Goal: Entertainment & Leisure: Consume media (video, audio)

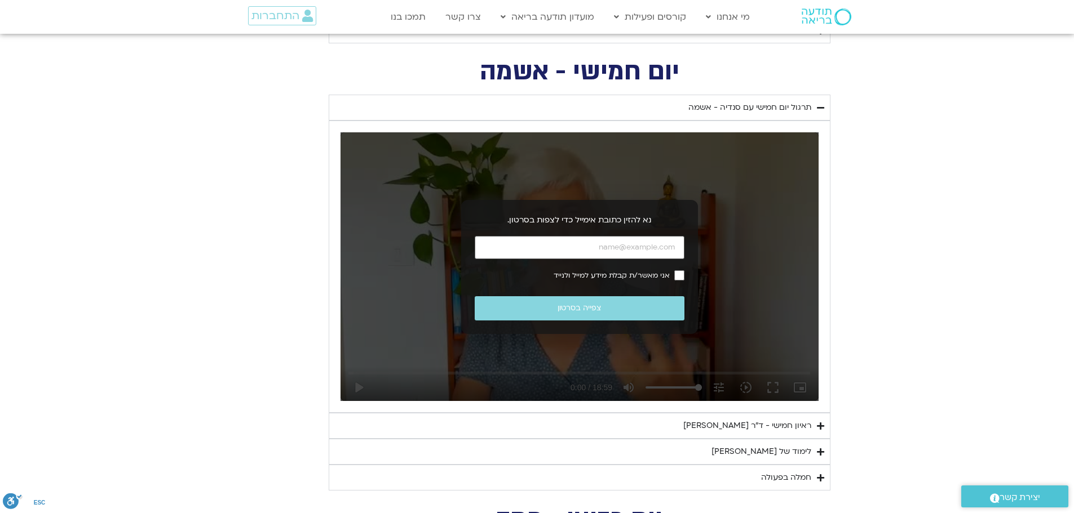
scroll to position [1240, 0]
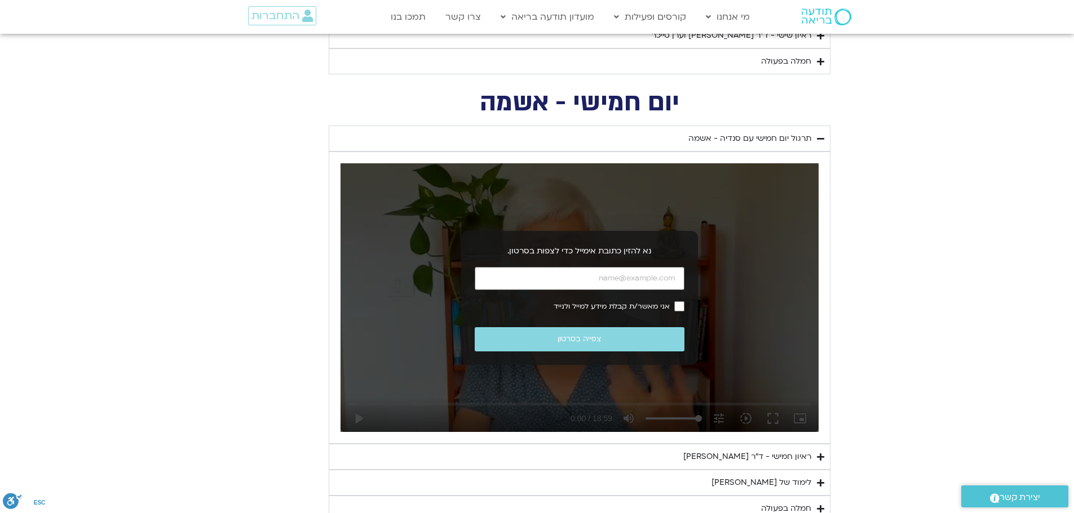
click at [738, 140] on div "תרגול יום חמישי עם סנדיה - אשמה" at bounding box center [749, 139] width 123 height 14
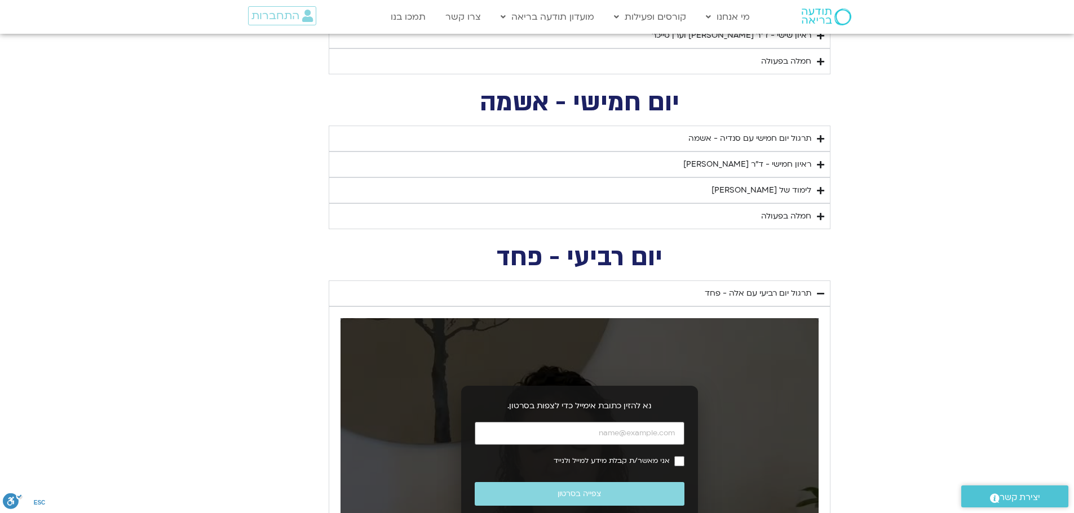
drag, startPoint x: 751, startPoint y: 134, endPoint x: 738, endPoint y: 144, distance: 16.6
click at [751, 135] on div "תרגול יום חמישי עם סנדיה - אשמה" at bounding box center [749, 139] width 123 height 14
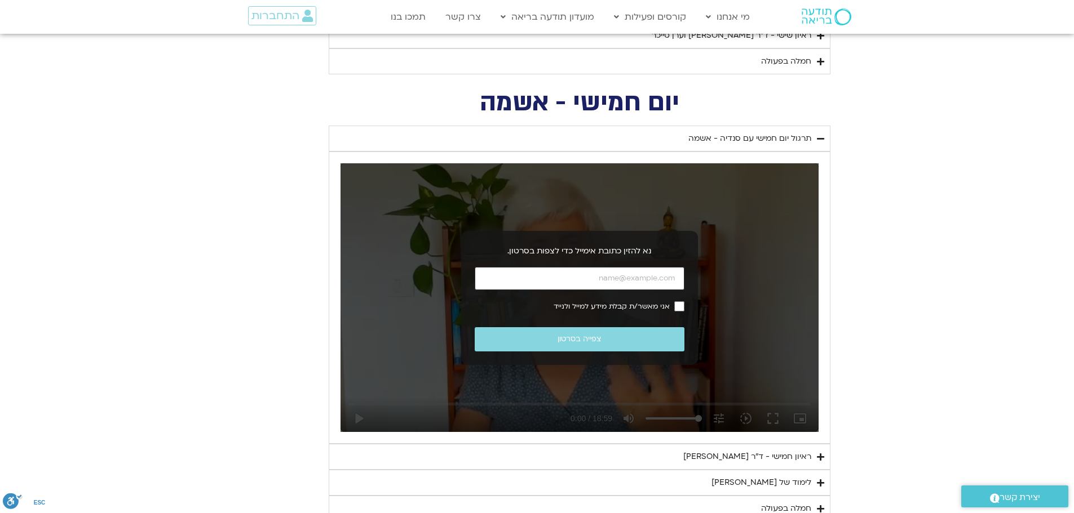
click at [618, 280] on input "כתובת אימייל" at bounding box center [580, 278] width 210 height 23
type input "[EMAIL_ADDRESS][DOMAIN_NAME]"
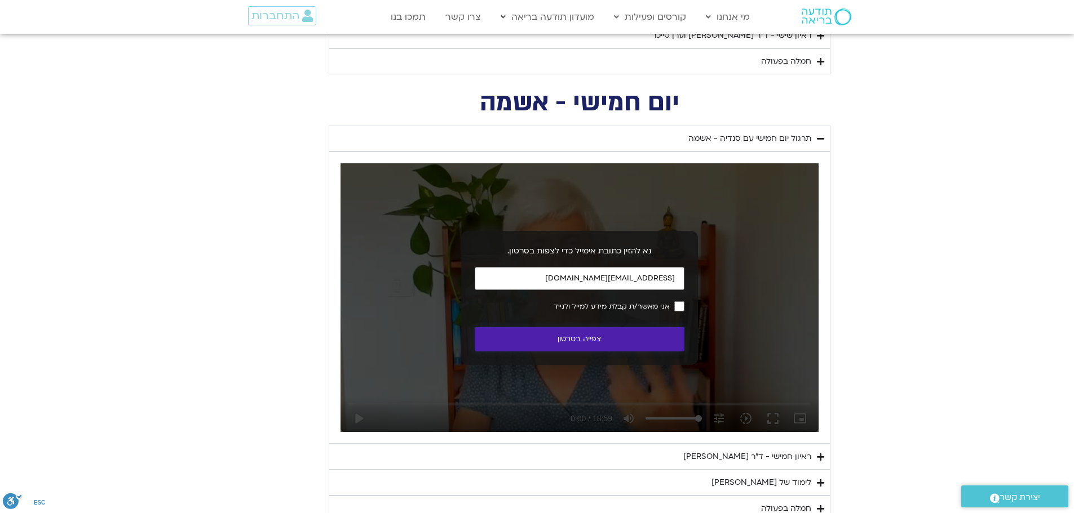
click at [598, 337] on button "צפייה בסרטון" at bounding box center [580, 339] width 210 height 24
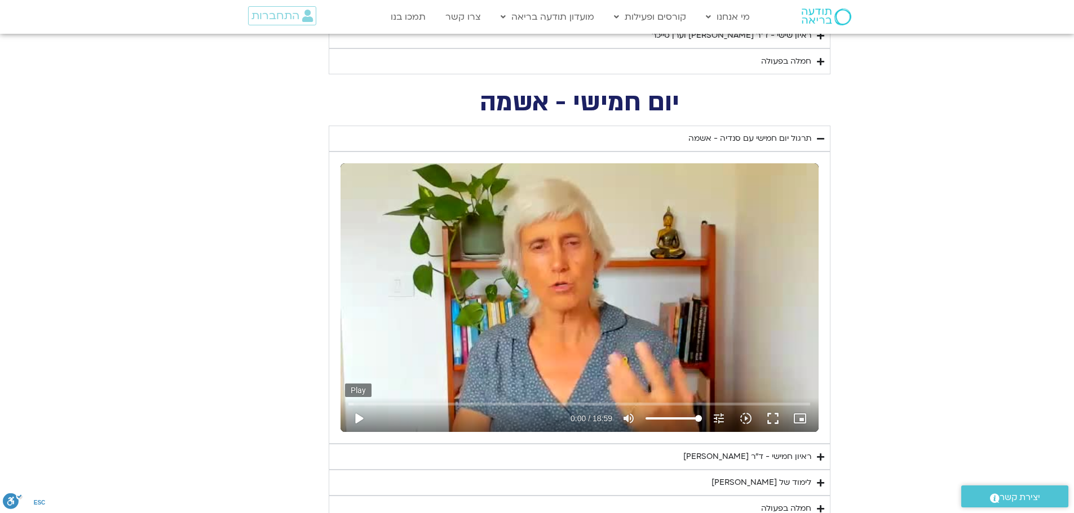
click at [356, 417] on button "play_arrow" at bounding box center [358, 418] width 27 height 27
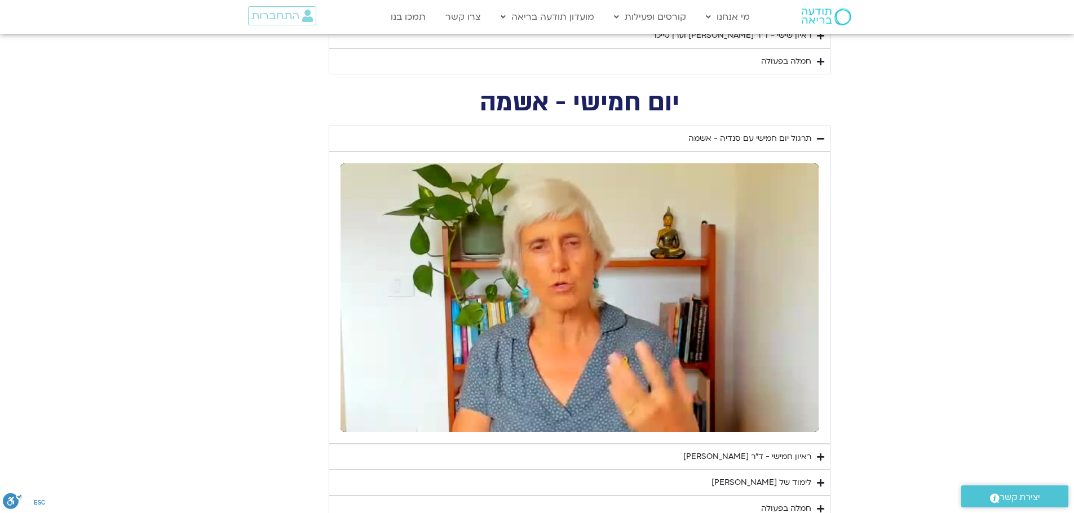
click at [795, 482] on div "לימוד של [PERSON_NAME]" at bounding box center [761, 483] width 100 height 14
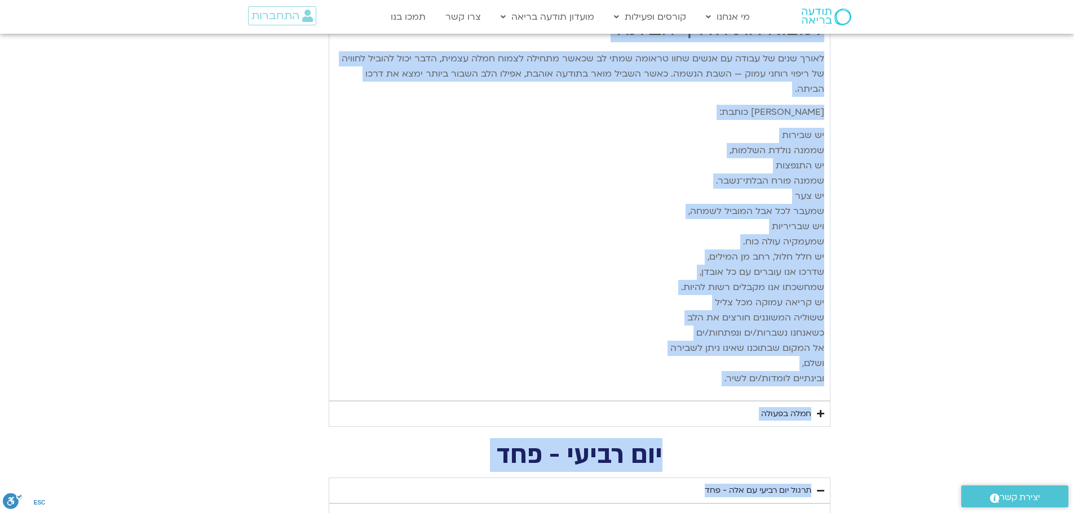
scroll to position [2593, 0]
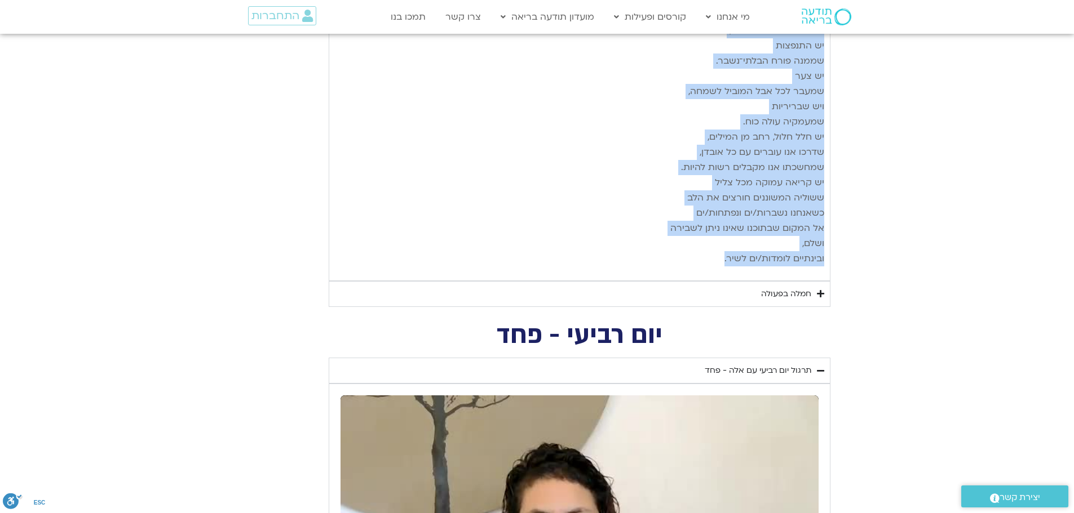
drag, startPoint x: 823, startPoint y: 227, endPoint x: 704, endPoint y: 225, distance: 119.5
copy div "loremips dolorsi ametcon adipi eli sedd eiusmo, tempo incid ut labo etd magn al…"
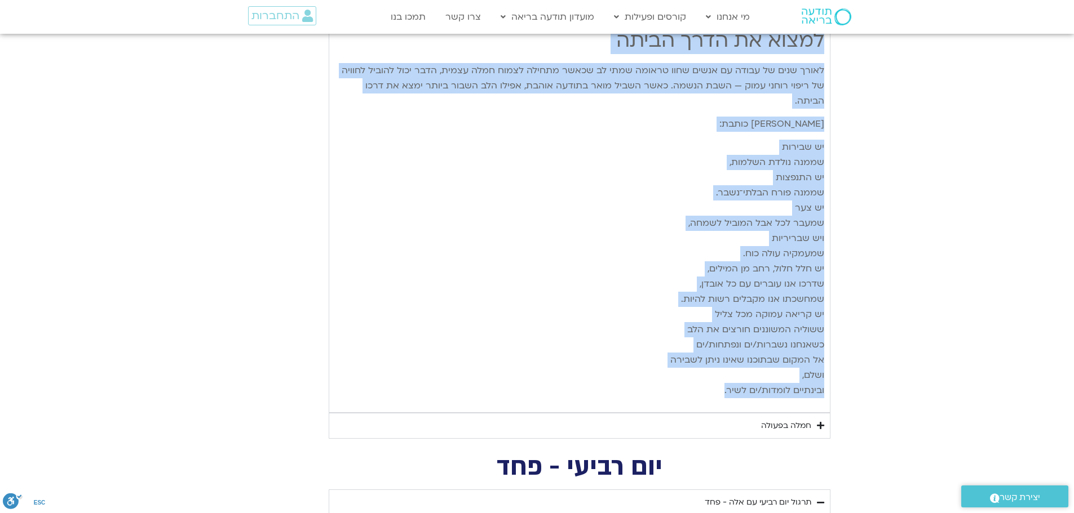
scroll to position [2649, 0]
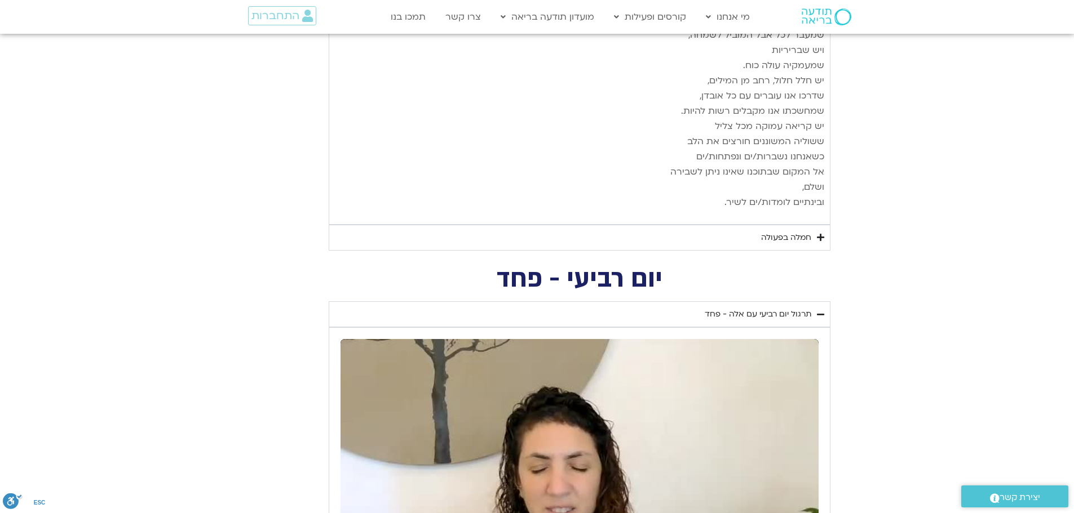
click at [776, 231] on div "חמלה בפעולה" at bounding box center [786, 238] width 50 height 14
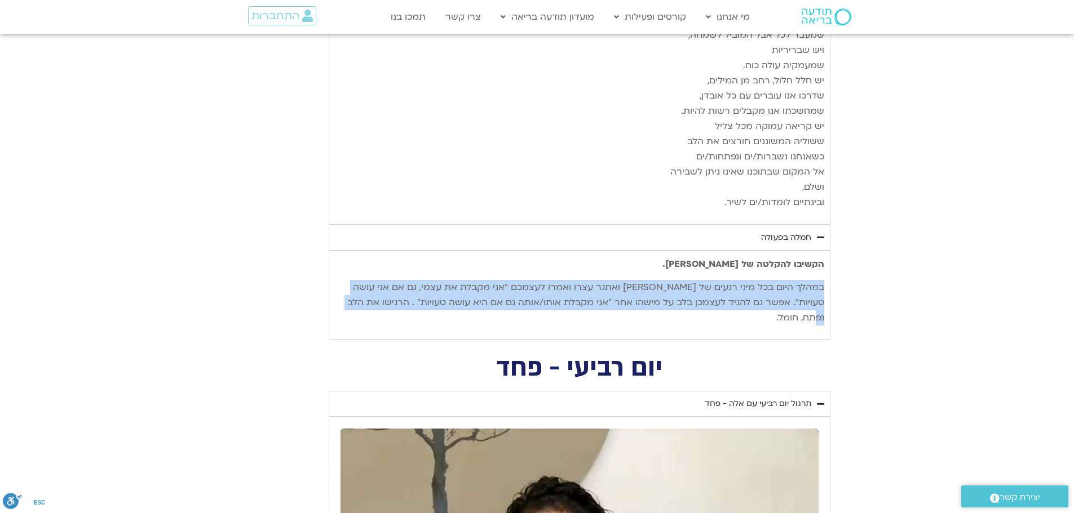
drag, startPoint x: 823, startPoint y: 253, endPoint x: 344, endPoint y: 290, distance: 480.0
click at [343, 292] on div "הקשיבו להקלטה של [PERSON_NAME]. במהלך היום בכל מיני רגעים של [PERSON_NAME] ואתג…" at bounding box center [579, 295] width 489 height 88
copy p "במהלך היום בכל מיני רגעים של [PERSON_NAME] ואתגר עצרו ואמרו לעצמכם ״אני מקבלת א…"
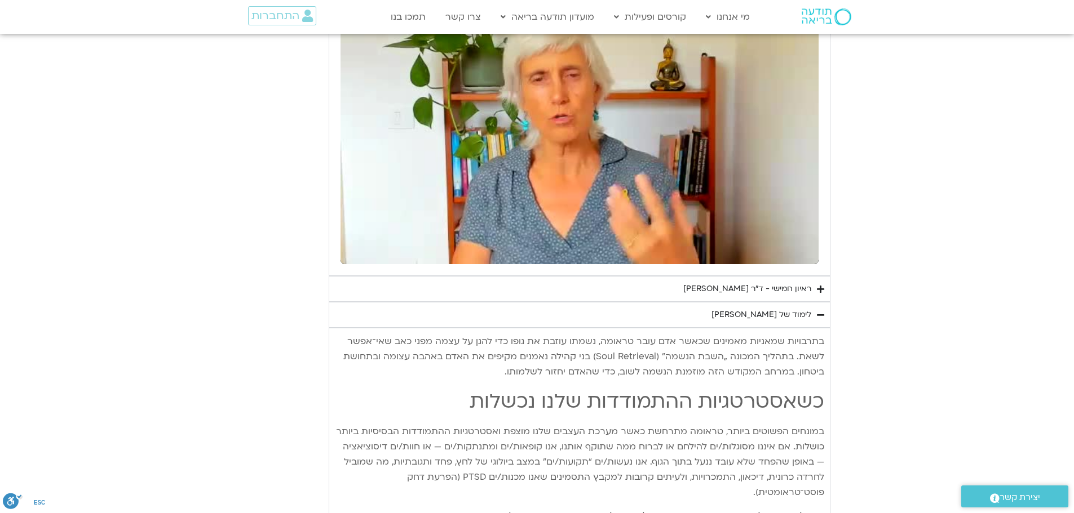
scroll to position [1296, 0]
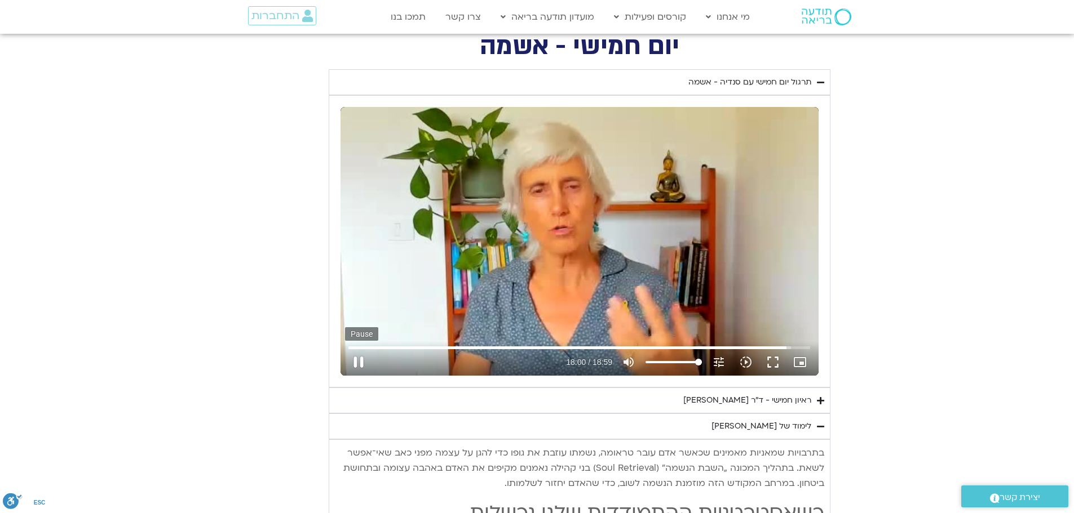
click at [357, 358] on button "pause" at bounding box center [358, 362] width 27 height 27
type input "1081.184386"
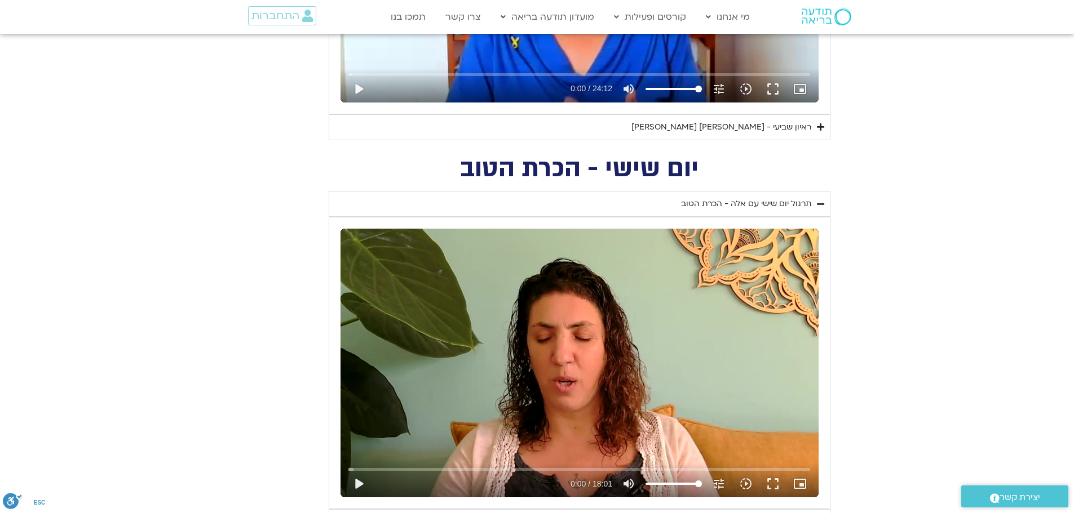
scroll to position [733, 0]
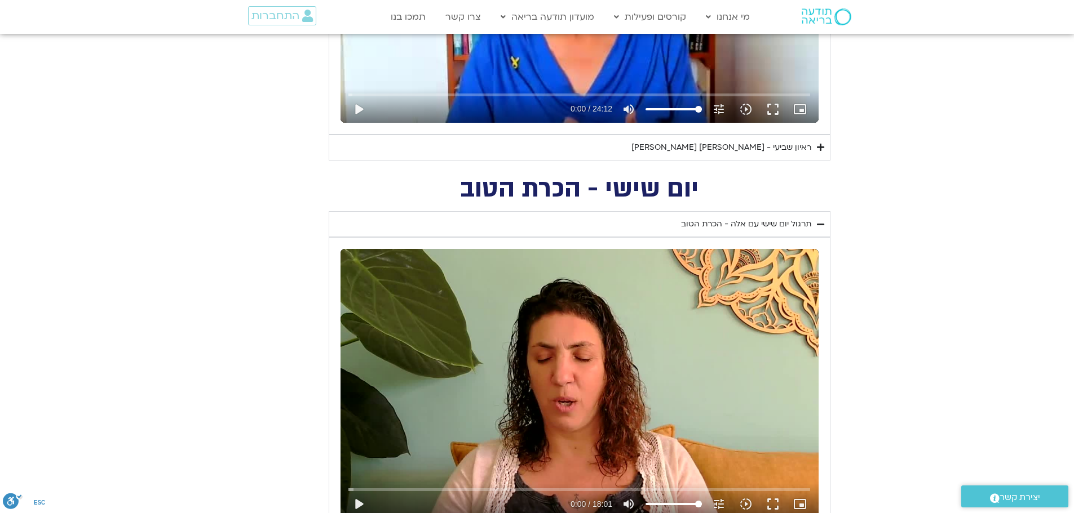
click at [733, 227] on div "תרגול יום שישי עם אלה - הכרת הטוב" at bounding box center [746, 225] width 130 height 14
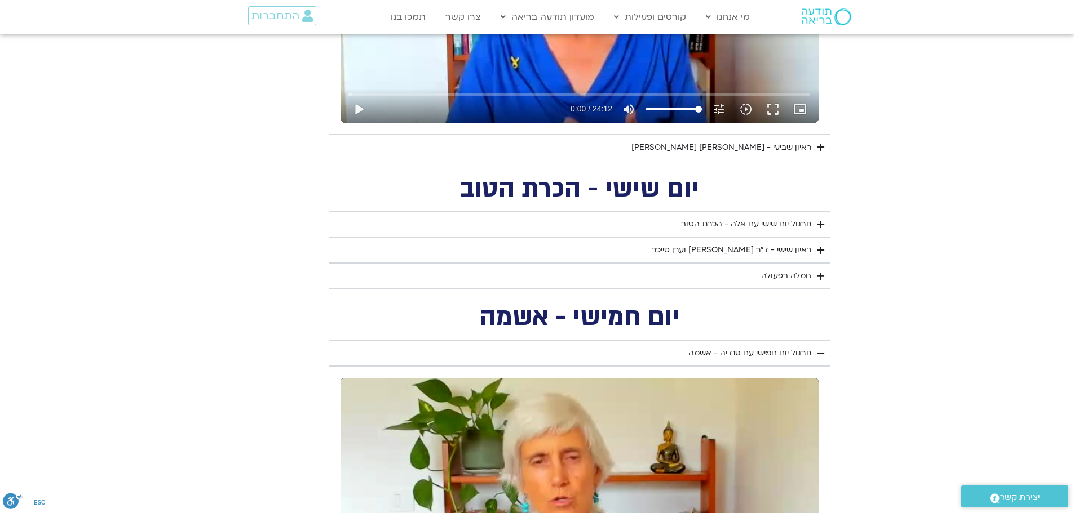
click at [720, 224] on div "תרגול יום שישי עם אלה - הכרת הטוב" at bounding box center [746, 225] width 130 height 14
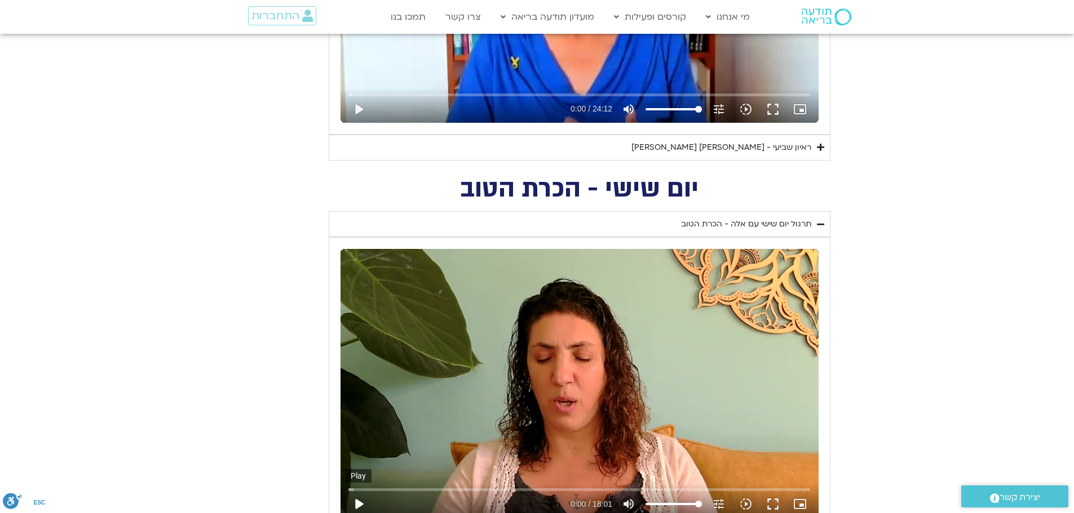
click at [361, 504] on button "play_arrow" at bounding box center [358, 504] width 27 height 27
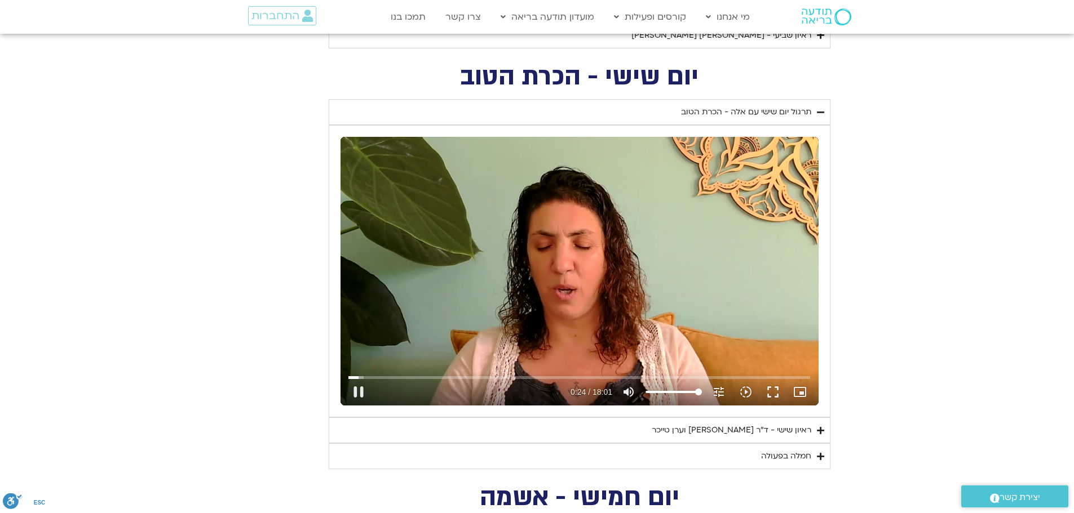
scroll to position [845, 0]
click at [357, 389] on button "pause" at bounding box center [358, 391] width 27 height 27
click at [362, 392] on button "play_arrow" at bounding box center [358, 391] width 27 height 27
click at [364, 377] on input "Seek" at bounding box center [579, 377] width 462 height 7
click at [358, 391] on button "pause" at bounding box center [358, 391] width 27 height 27
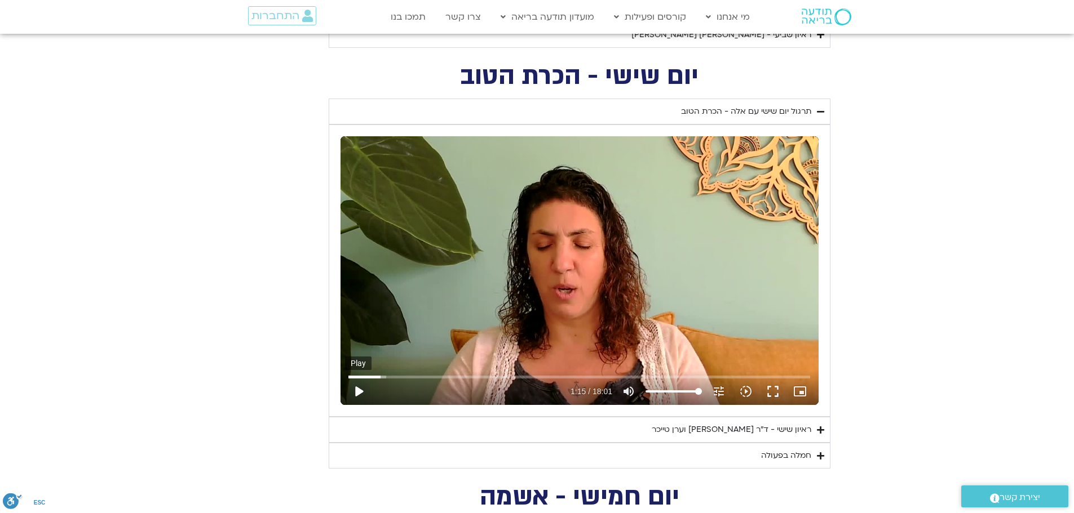
click at [356, 393] on button "play_arrow" at bounding box center [358, 391] width 27 height 27
click at [390, 377] on input "Seek" at bounding box center [579, 377] width 462 height 7
click at [401, 377] on input "Seek" at bounding box center [579, 377] width 462 height 7
click at [364, 392] on button "pause" at bounding box center [358, 391] width 27 height 27
click at [389, 375] on input "Seek" at bounding box center [579, 377] width 462 height 7
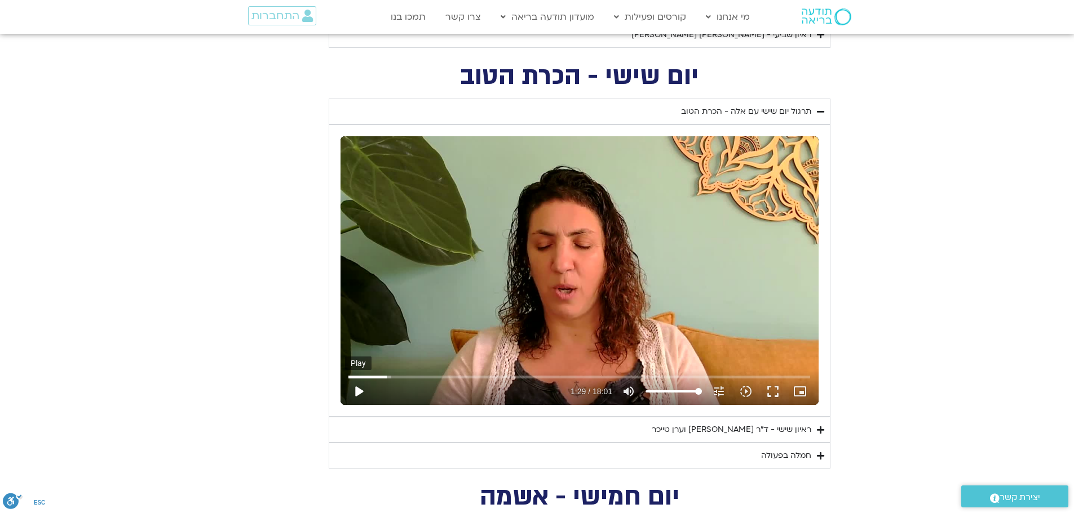
click at [356, 392] on button "play_arrow" at bounding box center [358, 391] width 27 height 27
click at [361, 393] on button "pause" at bounding box center [358, 391] width 27 height 27
click at [399, 376] on input "Seek" at bounding box center [579, 377] width 462 height 7
drag, startPoint x: 362, startPoint y: 390, endPoint x: 446, endPoint y: 433, distance: 94.0
click at [362, 391] on button "play_arrow" at bounding box center [358, 391] width 27 height 27
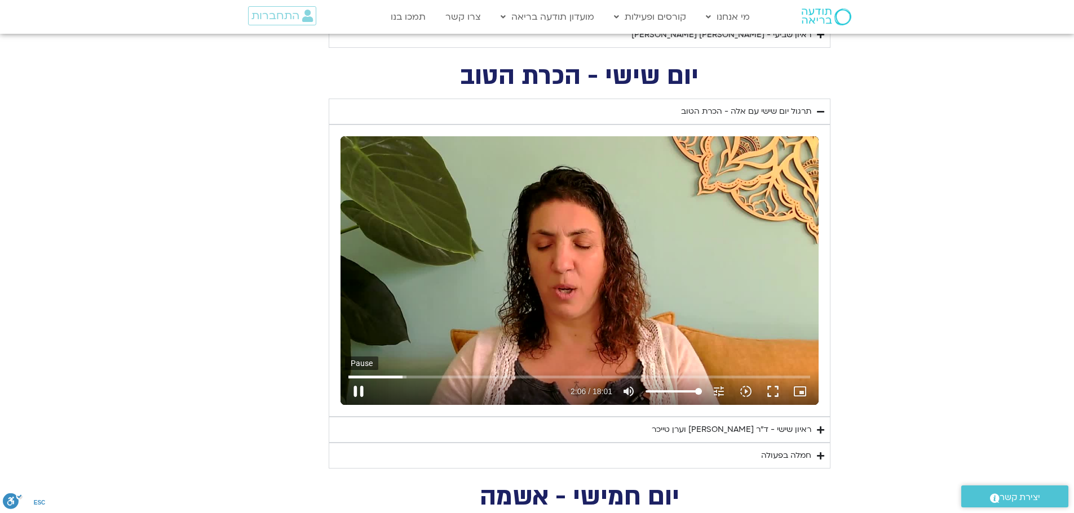
click at [355, 396] on button "pause" at bounding box center [358, 391] width 27 height 27
click at [357, 393] on button "play_arrow" at bounding box center [358, 391] width 27 height 27
click at [364, 388] on button "pause" at bounding box center [358, 391] width 27 height 27
click at [358, 393] on button "play_arrow" at bounding box center [358, 391] width 27 height 27
click at [364, 388] on button "pause" at bounding box center [358, 391] width 27 height 27
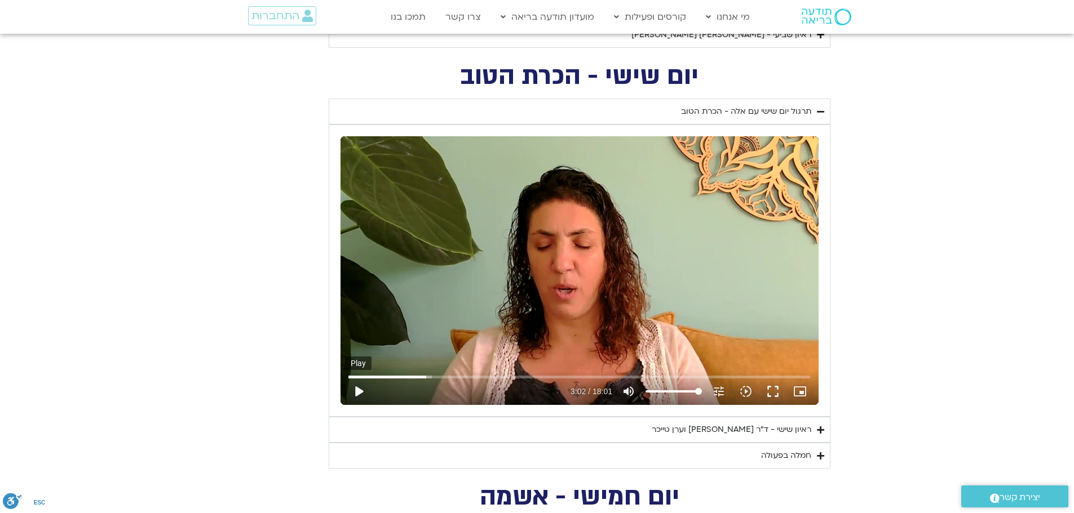
click at [352, 386] on button "play_arrow" at bounding box center [358, 391] width 27 height 27
click at [358, 389] on button "pause" at bounding box center [358, 391] width 27 height 27
click at [356, 390] on button "play_arrow" at bounding box center [358, 391] width 27 height 27
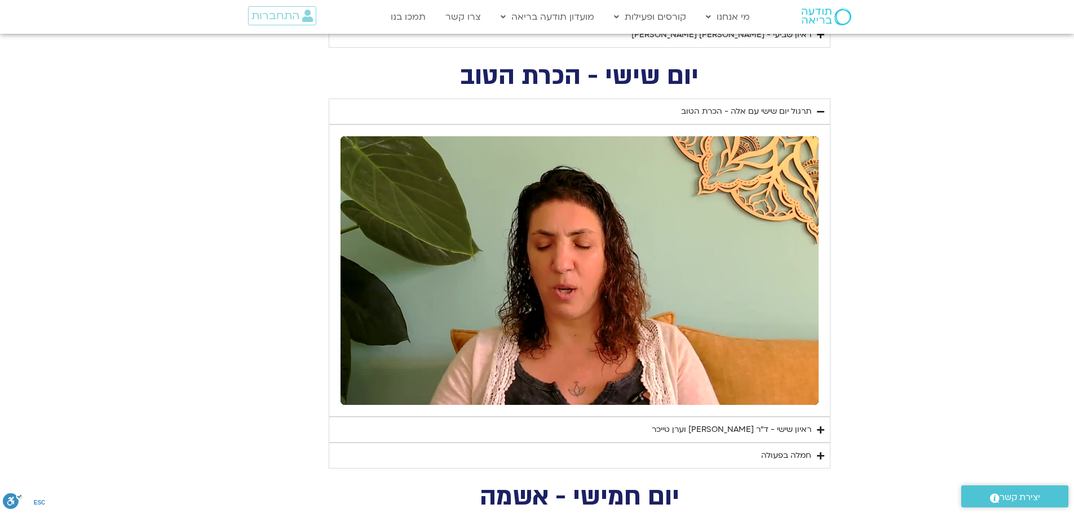
click at [358, 391] on button "pause" at bounding box center [358, 391] width 27 height 27
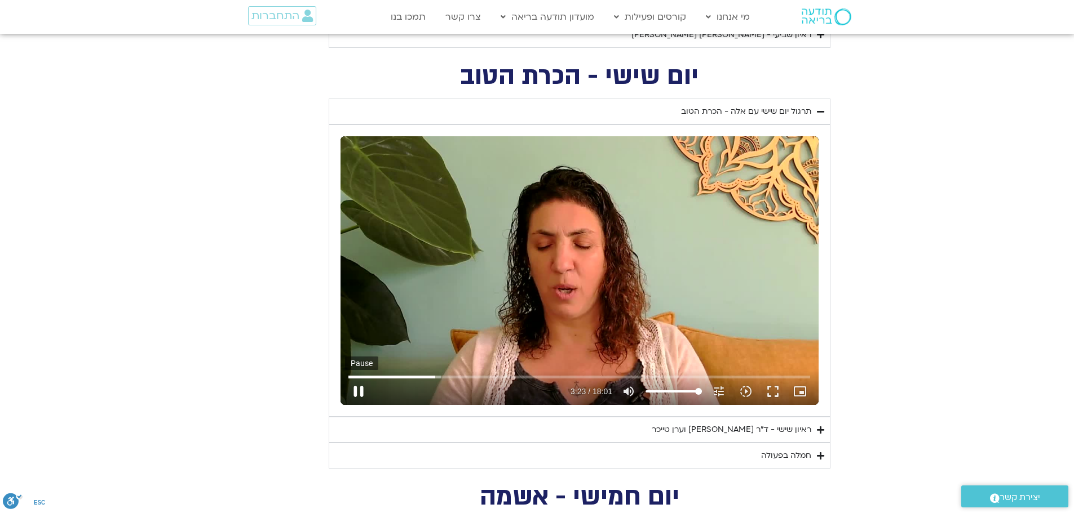
click at [356, 389] on button "pause" at bounding box center [358, 391] width 27 height 27
click at [366, 390] on button "play_arrow" at bounding box center [358, 391] width 27 height 27
click at [360, 387] on button "pause" at bounding box center [358, 391] width 27 height 27
click at [360, 393] on button "play_arrow" at bounding box center [358, 391] width 27 height 27
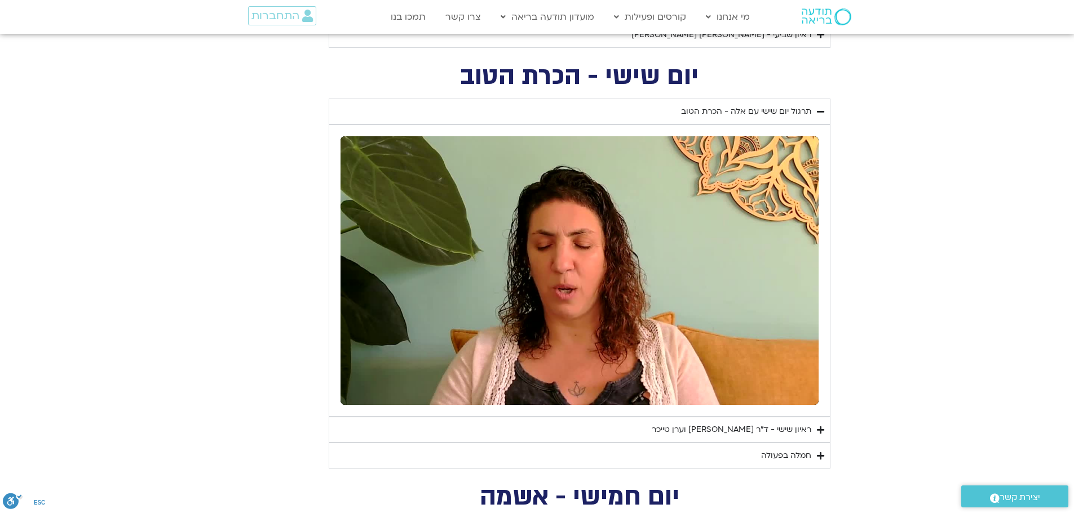
click at [356, 389] on button "pause" at bounding box center [358, 391] width 27 height 27
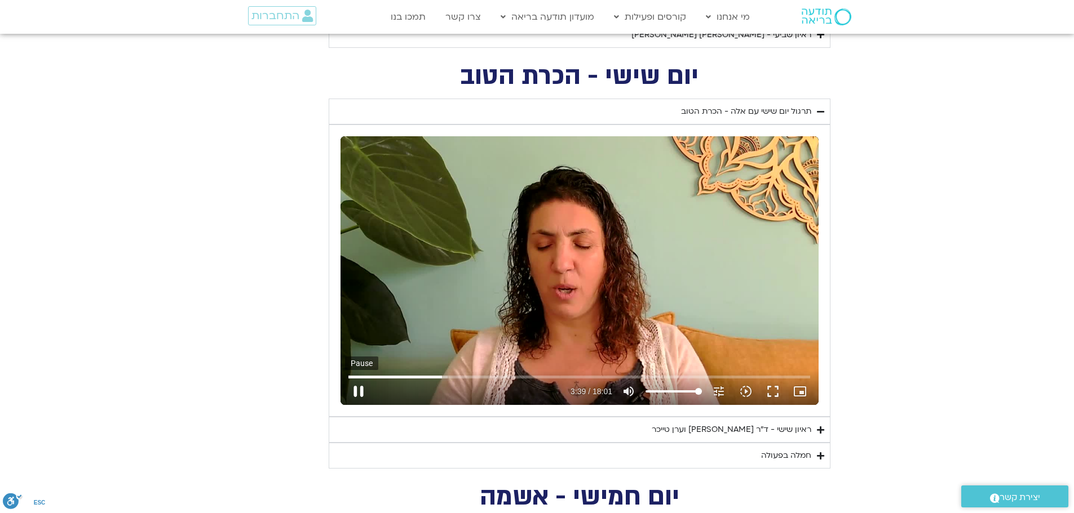
click at [358, 396] on button "pause" at bounding box center [358, 391] width 27 height 27
click at [441, 377] on input "Seek" at bounding box center [579, 377] width 462 height 7
click at [440, 377] on input "Seek" at bounding box center [579, 377] width 462 height 7
click at [359, 393] on button "play_arrow" at bounding box center [358, 391] width 27 height 27
click at [435, 377] on input "Seek" at bounding box center [579, 377] width 462 height 7
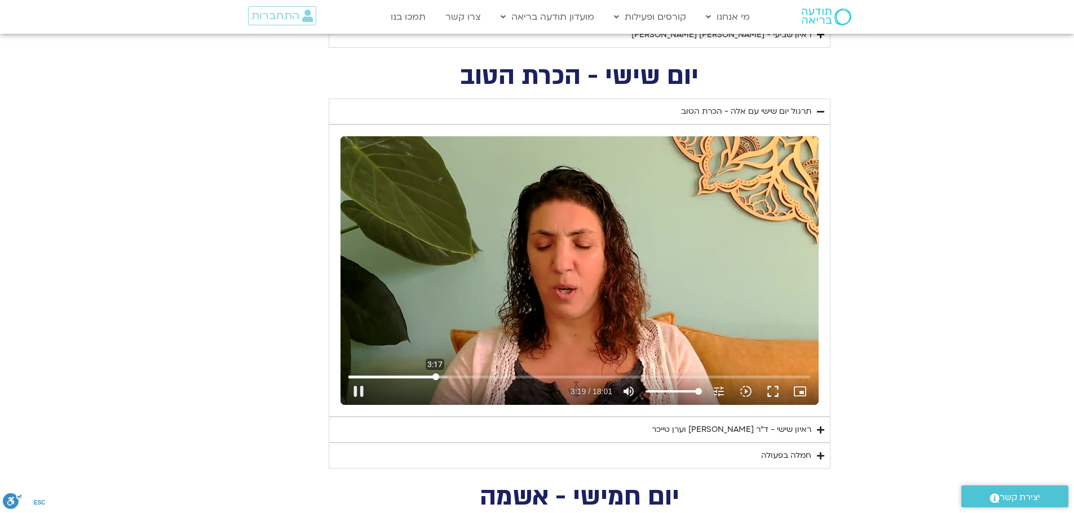
click at [435, 377] on input "Seek" at bounding box center [579, 377] width 462 height 7
click at [362, 390] on button "pause" at bounding box center [358, 391] width 27 height 27
click at [358, 391] on button "play_arrow" at bounding box center [358, 391] width 27 height 27
click at [358, 391] on button "pause" at bounding box center [358, 391] width 27 height 27
click at [363, 394] on button "play_arrow" at bounding box center [358, 391] width 27 height 27
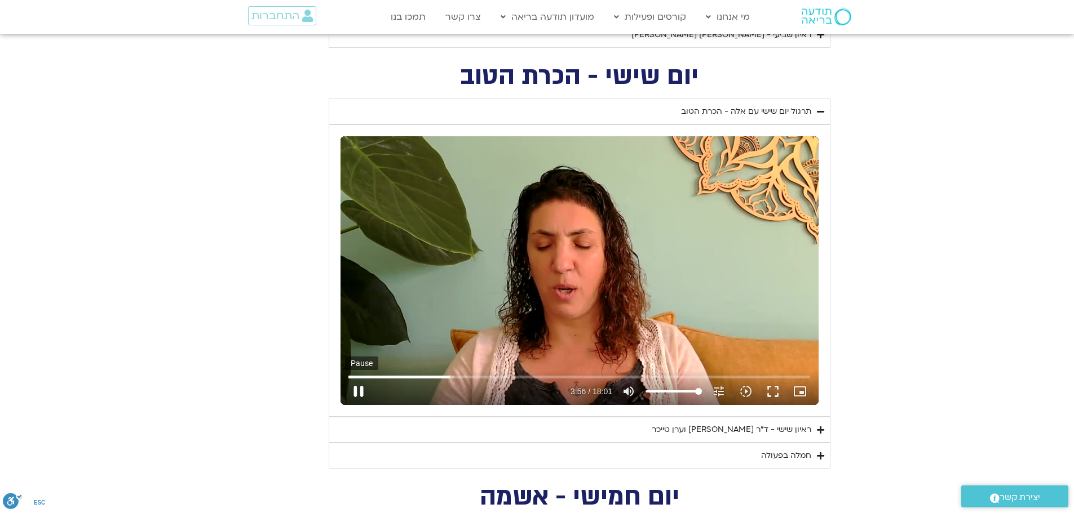
drag, startPoint x: 356, startPoint y: 391, endPoint x: 362, endPoint y: 397, distance: 8.4
click at [358, 392] on button "pause" at bounding box center [358, 391] width 27 height 27
click at [359, 394] on button "play_arrow" at bounding box center [358, 391] width 27 height 27
click at [358, 389] on button "pause" at bounding box center [358, 391] width 27 height 27
click at [358, 392] on button "play_arrow" at bounding box center [358, 391] width 27 height 27
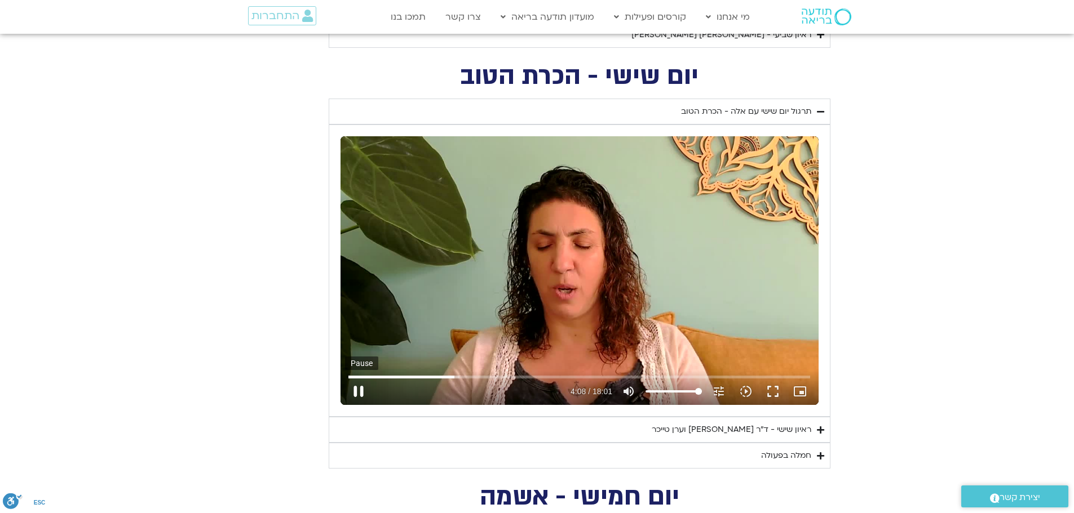
click at [356, 391] on button "pause" at bounding box center [358, 391] width 27 height 27
click at [361, 392] on button "play_arrow" at bounding box center [358, 391] width 27 height 27
drag, startPoint x: 361, startPoint y: 388, endPoint x: 474, endPoint y: 454, distance: 131.1
click at [361, 389] on button "pause" at bounding box center [358, 391] width 27 height 27
click at [355, 392] on button "play_arrow" at bounding box center [358, 391] width 27 height 27
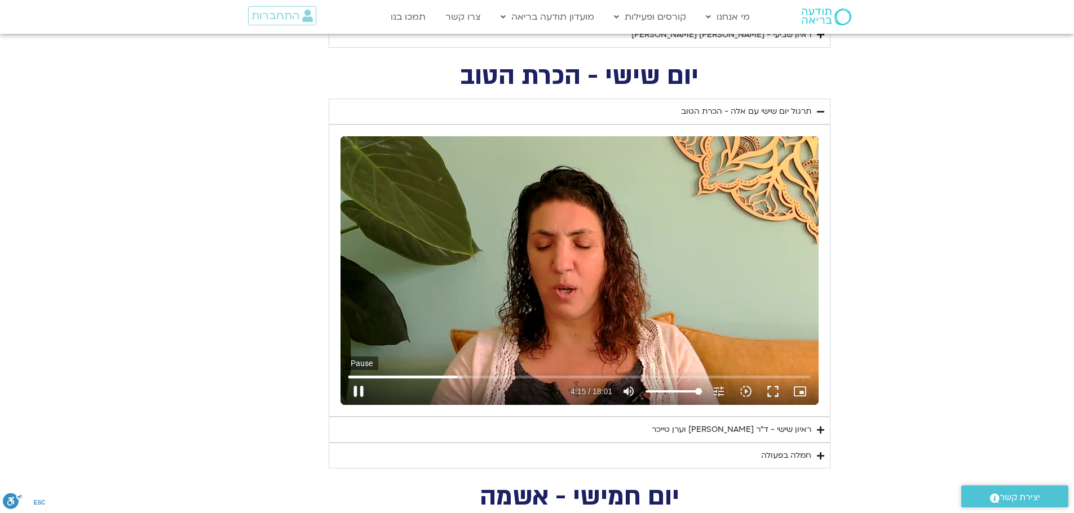
click at [357, 391] on button "pause" at bounding box center [358, 391] width 27 height 27
click at [361, 390] on button "play_arrow" at bounding box center [358, 391] width 27 height 27
click at [361, 388] on button "pause" at bounding box center [358, 391] width 27 height 27
click at [360, 392] on button "play_arrow" at bounding box center [358, 391] width 27 height 27
click at [361, 392] on button "pause" at bounding box center [358, 391] width 27 height 27
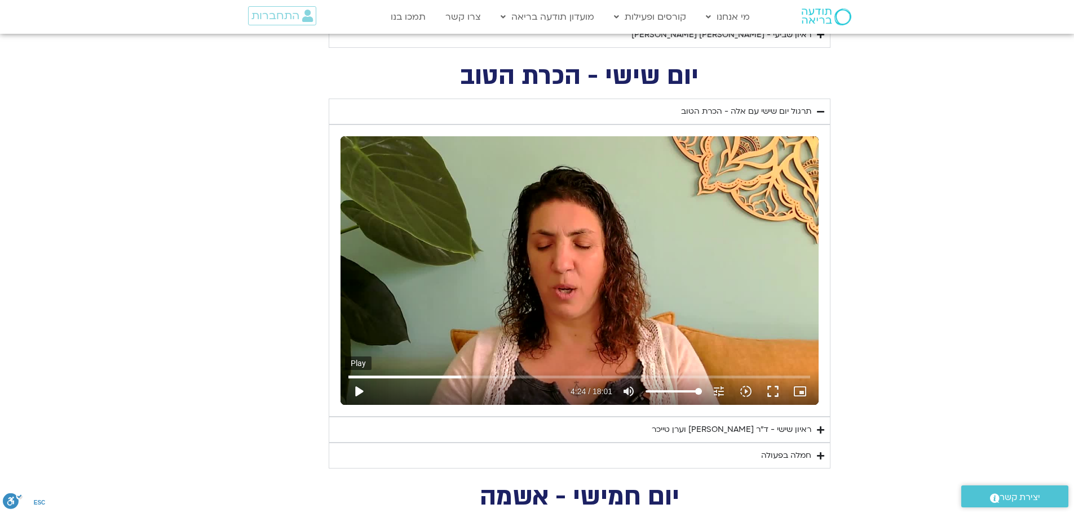
click at [360, 390] on button "play_arrow" at bounding box center [358, 391] width 27 height 27
click at [361, 389] on button "pause" at bounding box center [358, 391] width 27 height 27
click at [357, 388] on button "play_arrow" at bounding box center [358, 391] width 27 height 27
click at [361, 390] on button "pause" at bounding box center [358, 391] width 27 height 27
click at [357, 391] on button "play_arrow" at bounding box center [358, 391] width 27 height 27
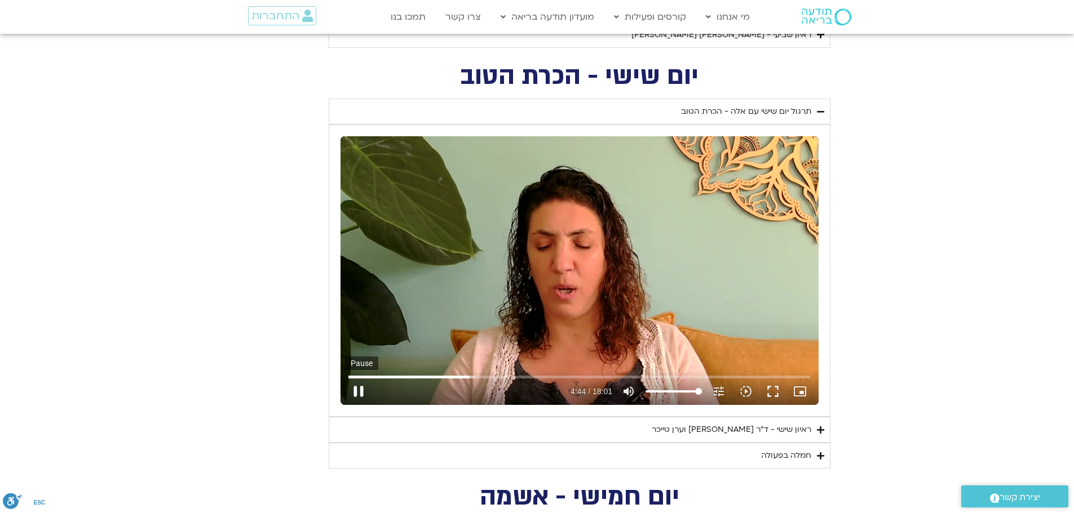
click at [360, 392] on button "pause" at bounding box center [358, 391] width 27 height 27
click at [357, 393] on button "play_arrow" at bounding box center [358, 391] width 27 height 27
click at [357, 393] on button "pause" at bounding box center [358, 391] width 27 height 27
click at [358, 389] on button "play_arrow" at bounding box center [358, 391] width 27 height 27
click at [357, 391] on button "pause" at bounding box center [358, 391] width 27 height 27
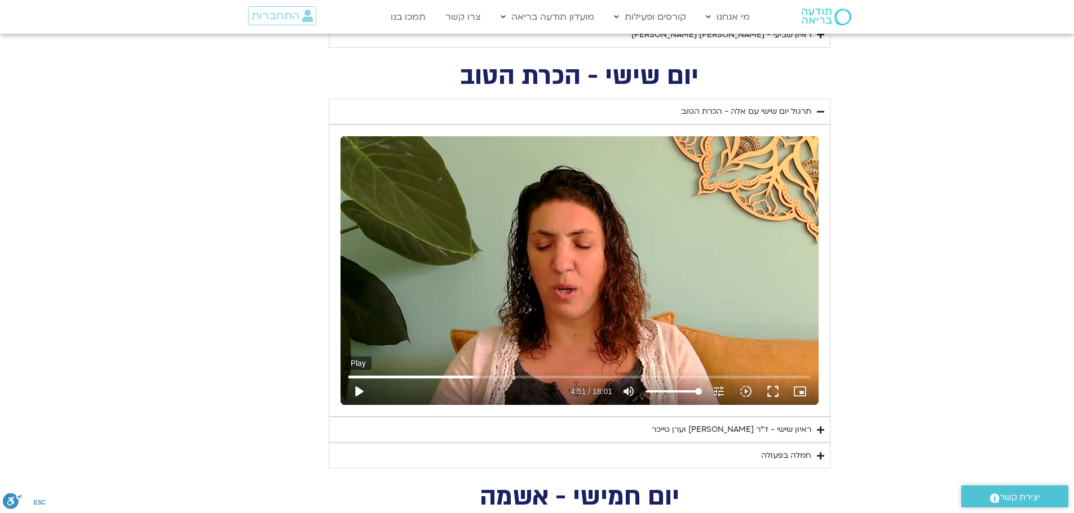
click at [361, 392] on button "play_arrow" at bounding box center [358, 391] width 27 height 27
click at [358, 393] on button "pause" at bounding box center [358, 391] width 27 height 27
click at [356, 392] on button "play_arrow" at bounding box center [358, 391] width 27 height 27
click at [359, 392] on button "pause" at bounding box center [358, 391] width 27 height 27
click at [360, 393] on button "play_arrow" at bounding box center [358, 391] width 27 height 27
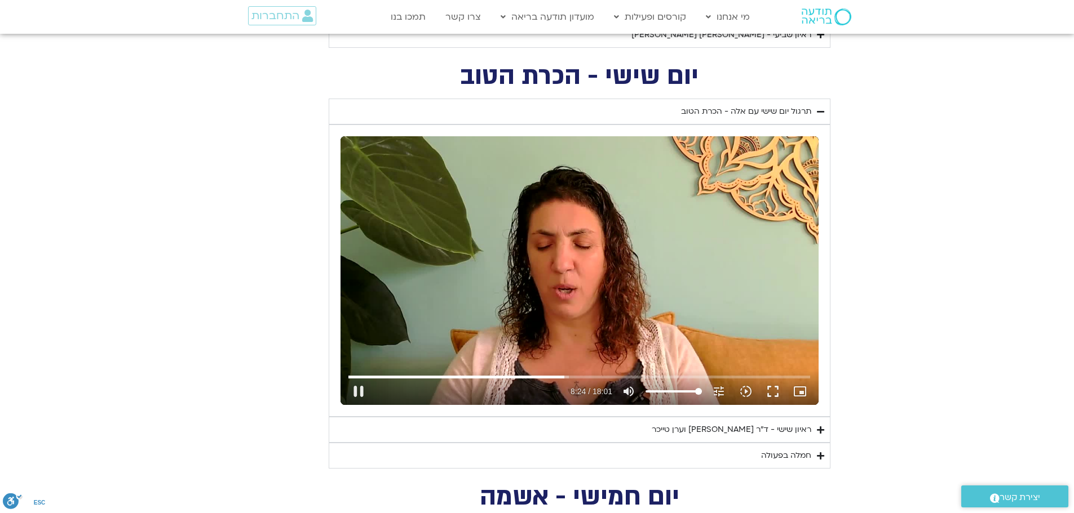
drag, startPoint x: 357, startPoint y: 387, endPoint x: 505, endPoint y: 397, distance: 148.1
click at [358, 387] on button "pause" at bounding box center [358, 391] width 27 height 27
type input "505.145556"
click at [785, 456] on div "חמלה בפעולה" at bounding box center [786, 456] width 50 height 14
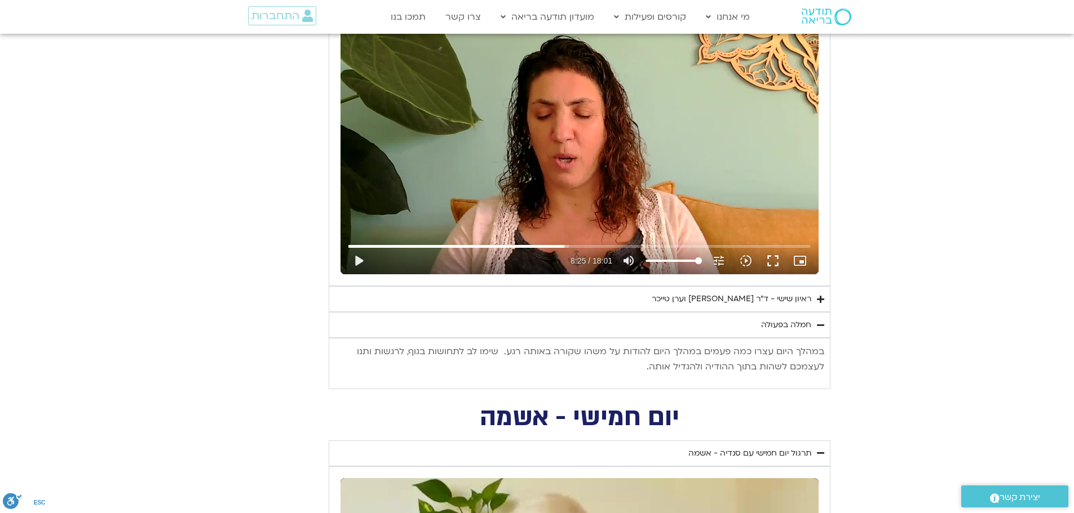
scroll to position [1015, 0]
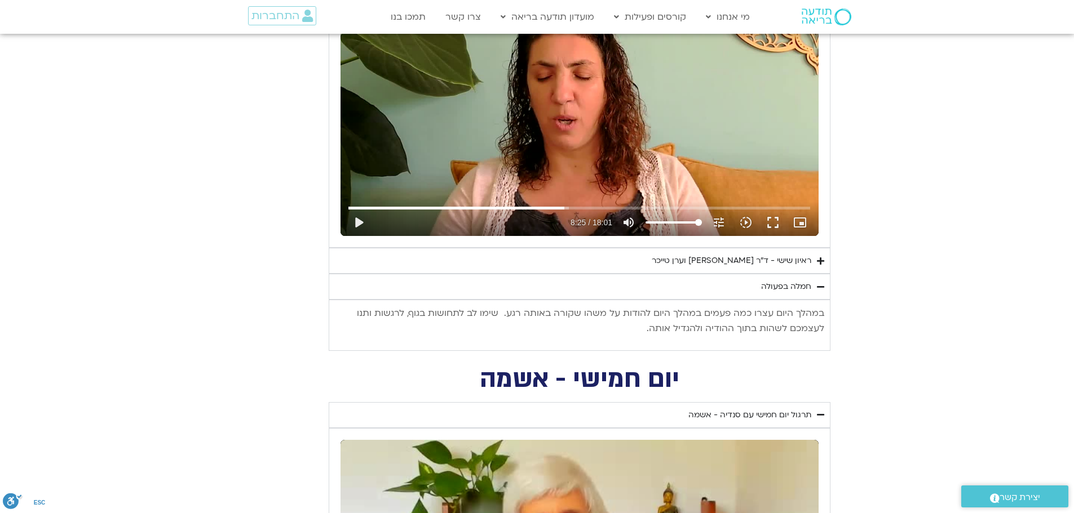
drag, startPoint x: 827, startPoint y: 315, endPoint x: 590, endPoint y: 325, distance: 237.5
click at [590, 325] on div "במהלך היום עצרו כמה פעמים במהלך היום להודות על משהו שקורה באותה רגע. שימו לב לת…" at bounding box center [580, 325] width 502 height 51
copy p "במהלך היום עצרו כמה פעמים במהלך היום להודות על משהו שקורה באותה רגע. שימו לב לת…"
click at [683, 261] on div "ראיון שישי - ד"ר [PERSON_NAME] וערן טייכר" at bounding box center [732, 261] width 160 height 14
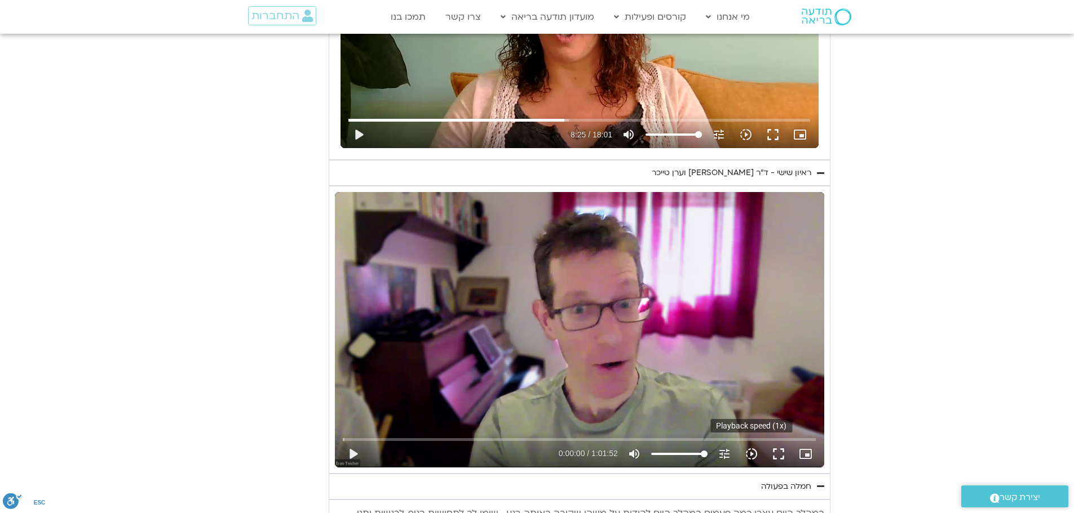
scroll to position [1127, 0]
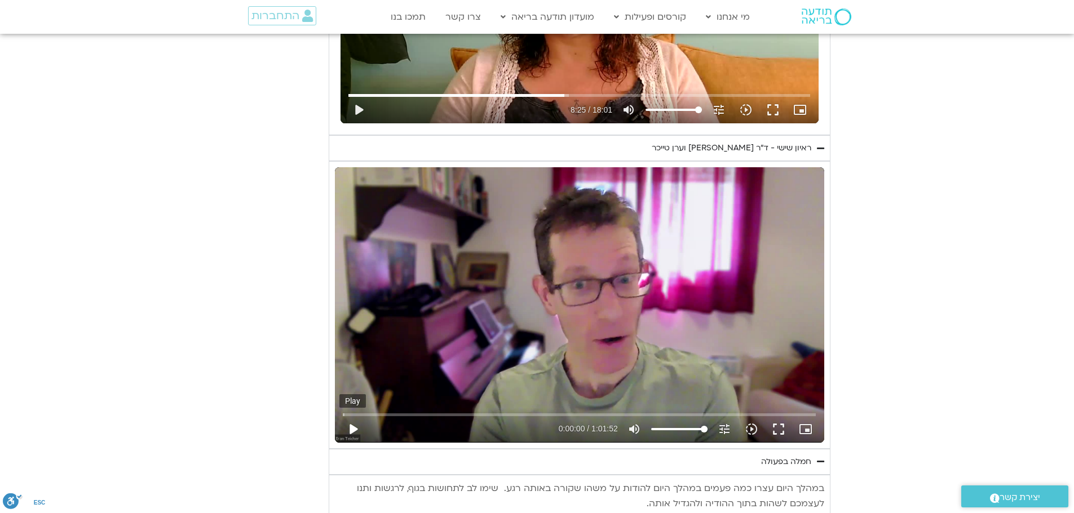
click at [350, 426] on button "play_arrow" at bounding box center [352, 429] width 27 height 27
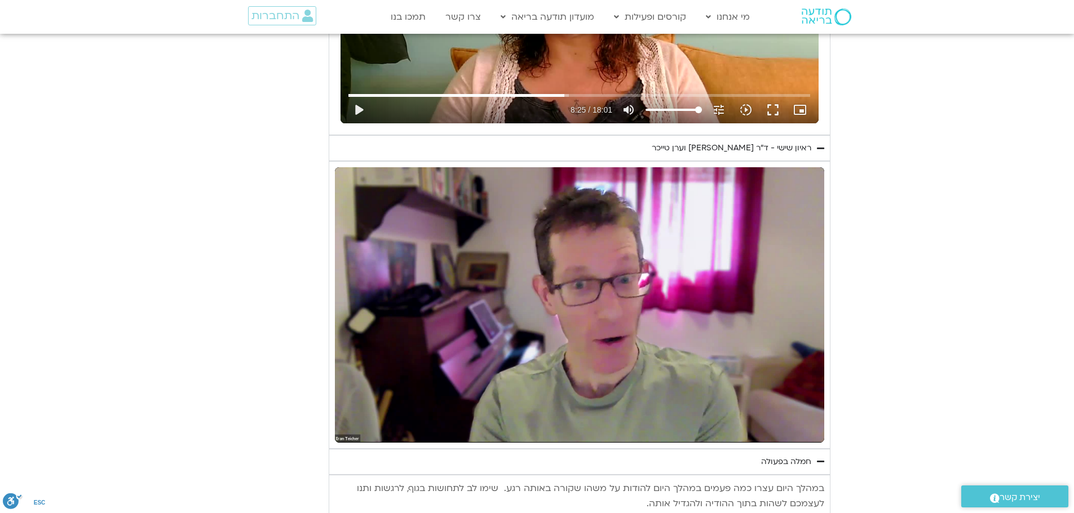
click at [944, 320] on section "יום שישי - הכרת הטוב תרגול יום שישי עם אלה - הכרת הטוב נא להזין כתובת אימייל כד…" at bounding box center [537, 154] width 1074 height 743
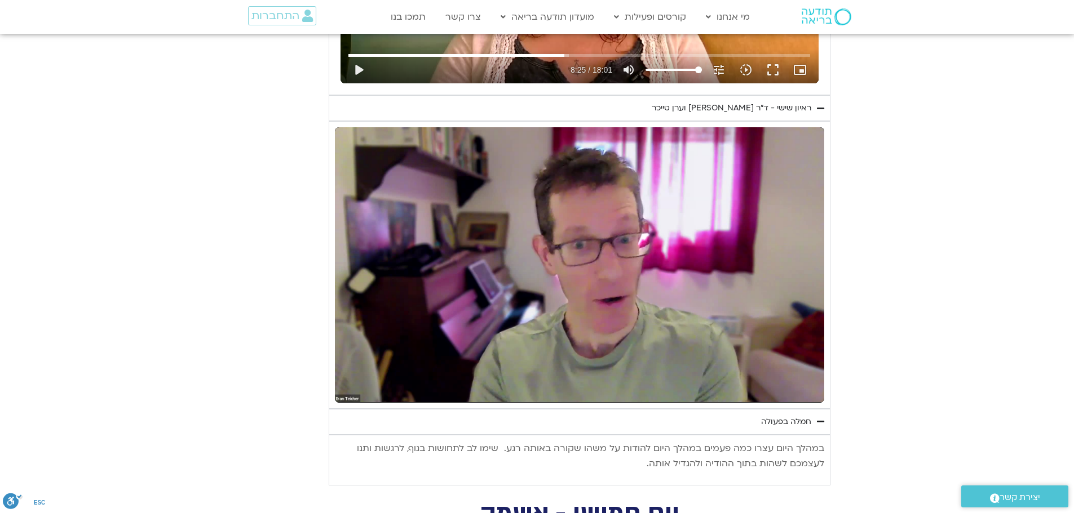
scroll to position [1184, 0]
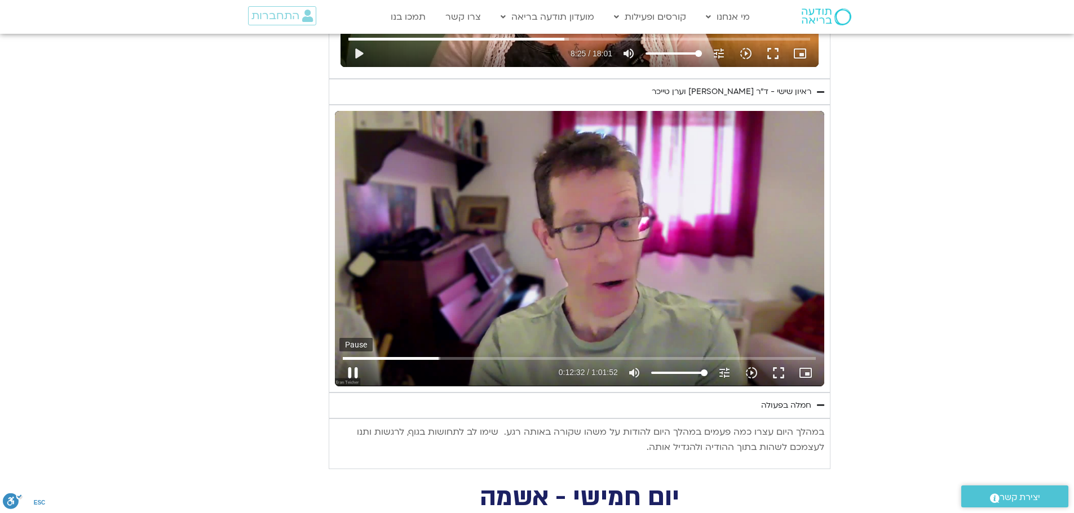
click at [353, 375] on button "pause" at bounding box center [352, 373] width 27 height 27
type input "752.08392"
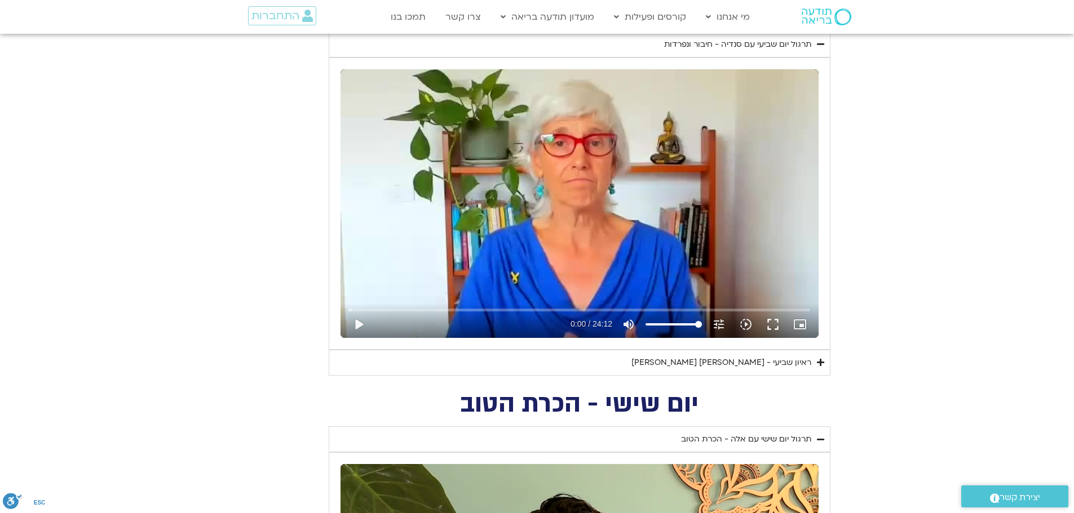
scroll to position [620, 0]
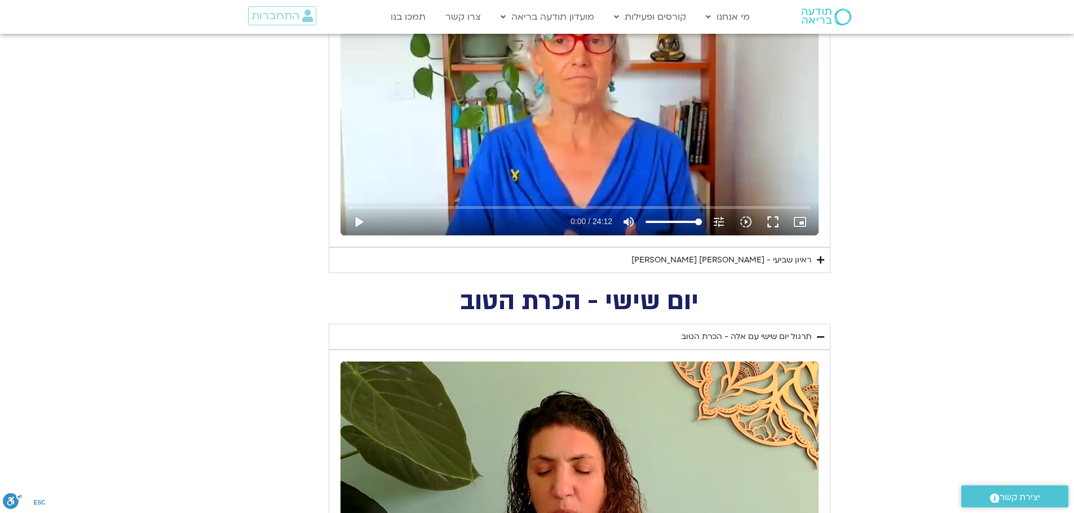
click at [743, 260] on div "ראיון שביעי - [PERSON_NAME] [PERSON_NAME]" at bounding box center [721, 261] width 180 height 14
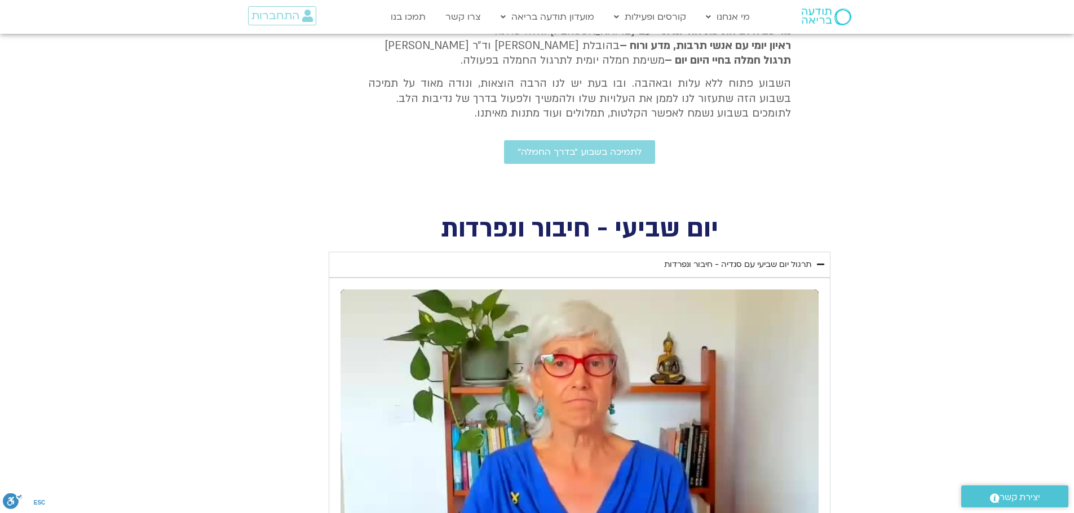
scroll to position [282, 0]
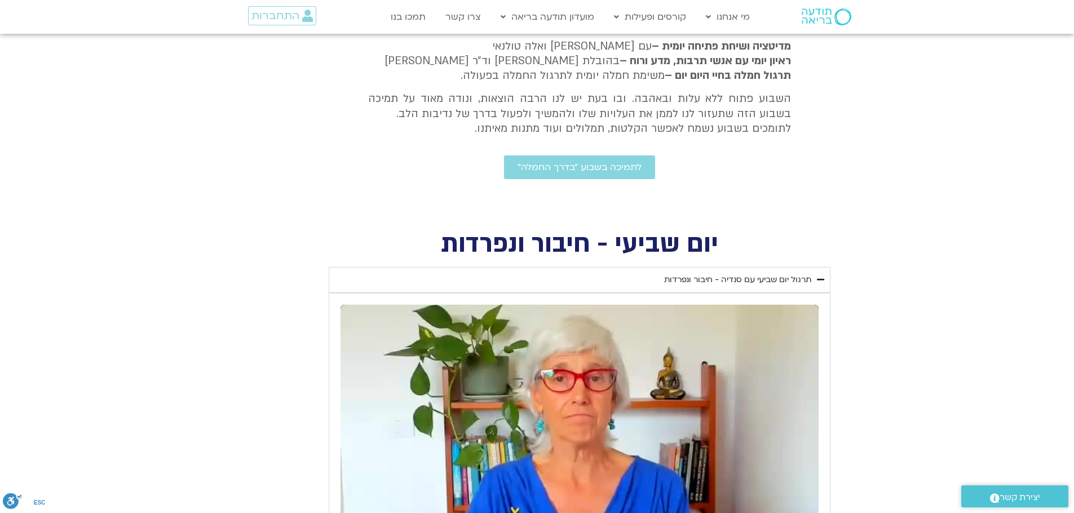
click at [698, 282] on div "תרגול יום שביעי עם סנדיה - חיבור ונפרדות" at bounding box center [737, 280] width 147 height 14
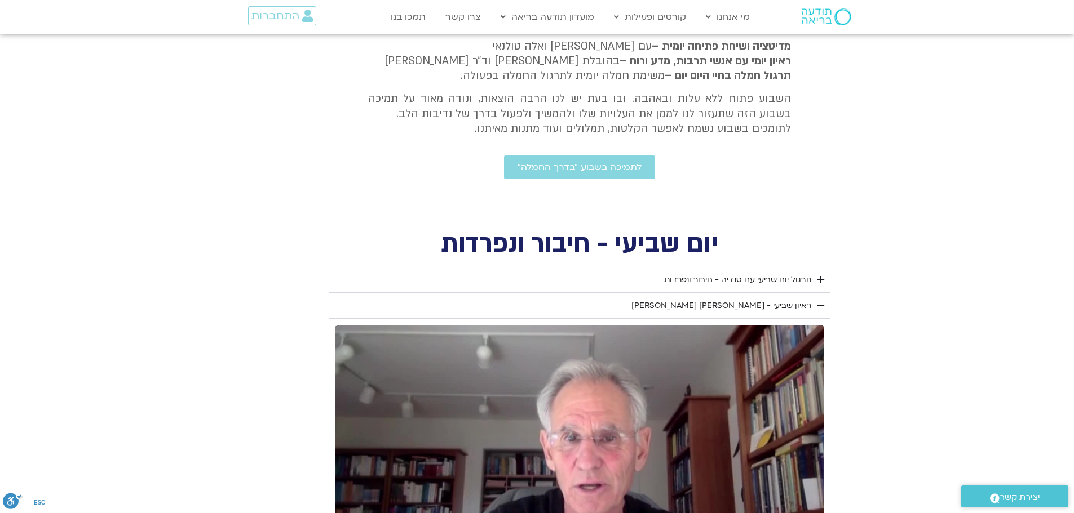
click at [687, 274] on div "תרגול יום שביעי עם סנדיה - חיבור ונפרדות" at bounding box center [737, 280] width 147 height 14
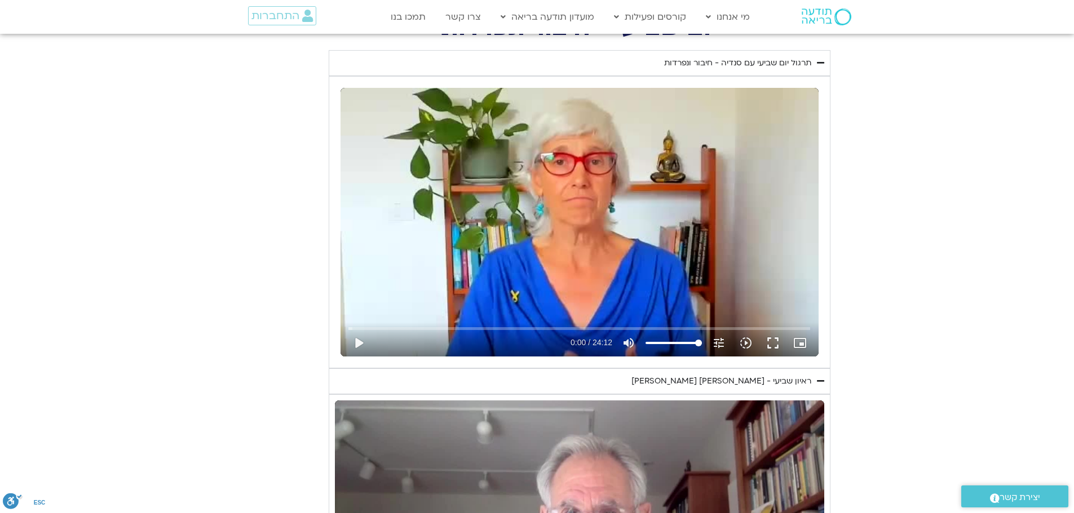
scroll to position [507, 0]
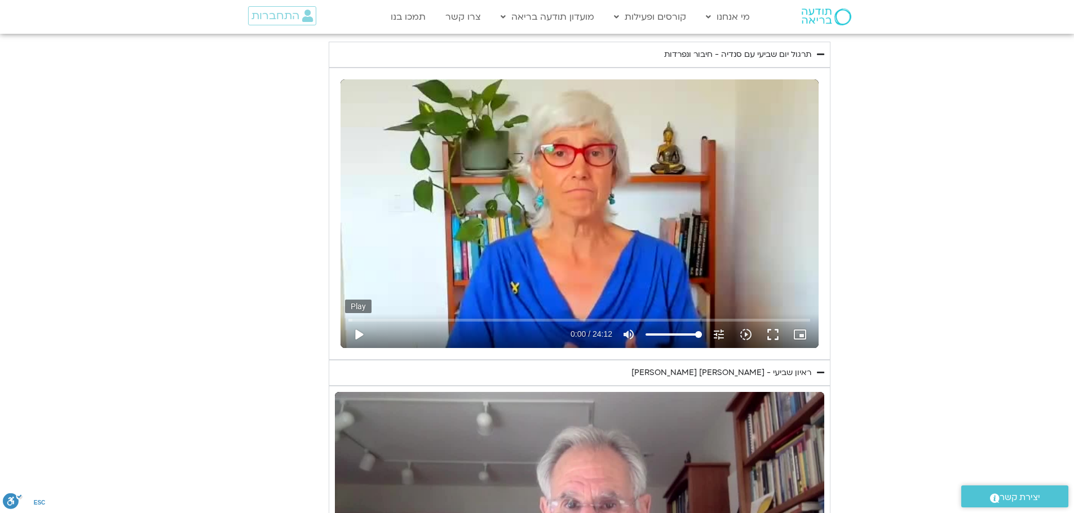
click at [356, 334] on button "play_arrow" at bounding box center [358, 334] width 27 height 27
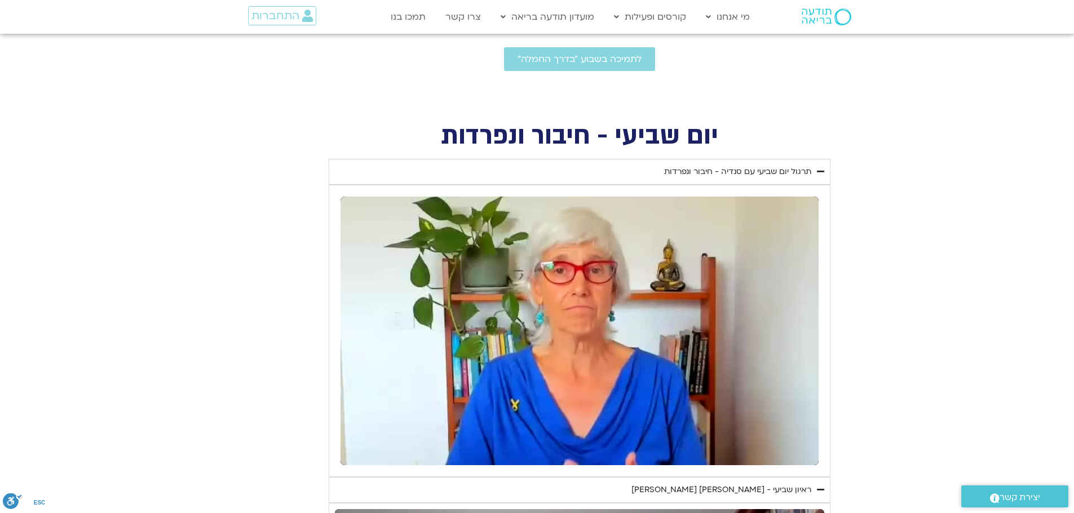
scroll to position [451, 0]
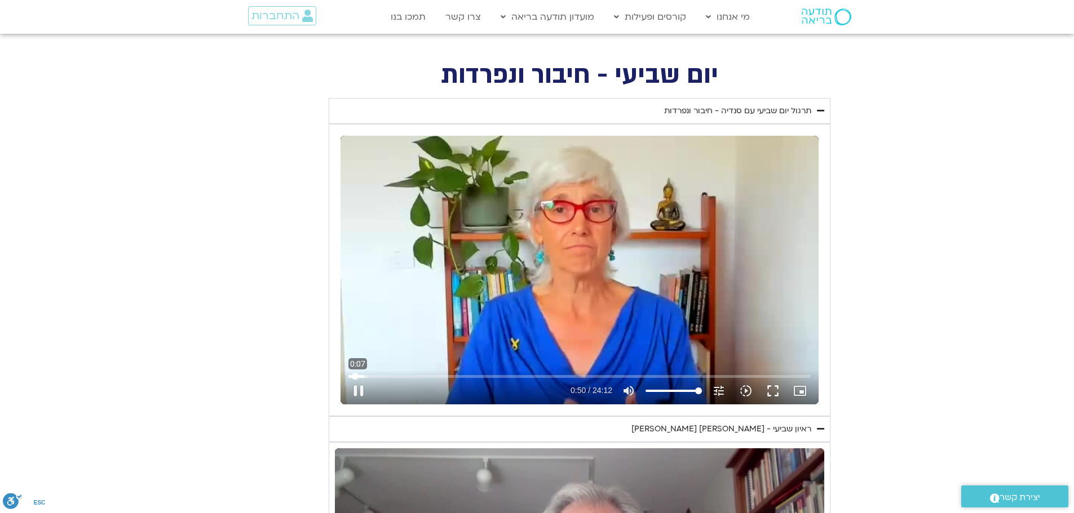
click at [355, 377] on input "Seek" at bounding box center [579, 376] width 462 height 7
click at [800, 377] on input "Seek" at bounding box center [579, 376] width 462 height 7
click at [796, 379] on input "Seek" at bounding box center [579, 376] width 462 height 7
click at [792, 375] on input "Seek" at bounding box center [579, 376] width 462 height 7
type input "1452.76"
